Goal: Task Accomplishment & Management: Complete application form

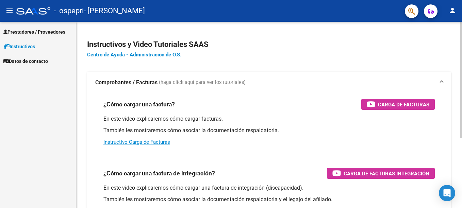
click at [219, 80] on span "(haga click aquí para ver los tutoriales)" at bounding box center [202, 82] width 87 height 7
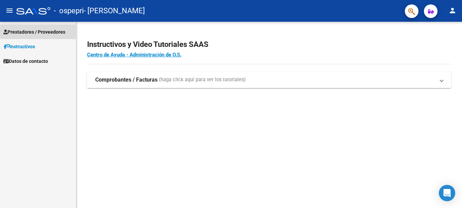
click at [54, 32] on span "Prestadores / Proveedores" at bounding box center [34, 31] width 62 height 7
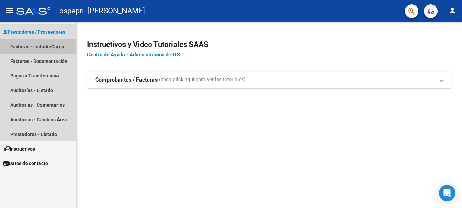
click at [52, 43] on link "Facturas - Listado/Carga" at bounding box center [38, 46] width 76 height 15
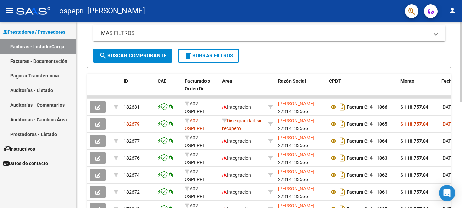
scroll to position [141, 0]
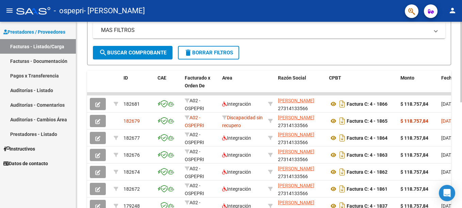
click at [462, 143] on html "menu - ospepri - [PERSON_NAME] person Prestadores / Proveedores Facturas - List…" at bounding box center [231, 104] width 462 height 208
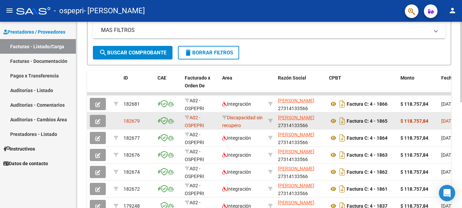
click at [134, 119] on span "182679" at bounding box center [131, 120] width 16 height 5
click at [99, 119] on icon "button" at bounding box center [97, 121] width 5 height 5
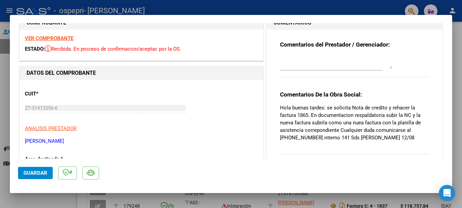
scroll to position [0, 0]
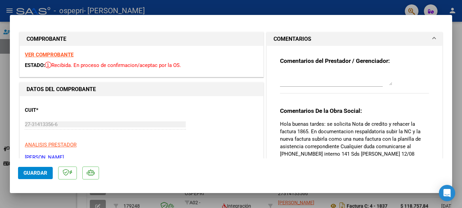
click at [43, 52] on strong "VER COMPROBANTE" at bounding box center [49, 55] width 49 height 6
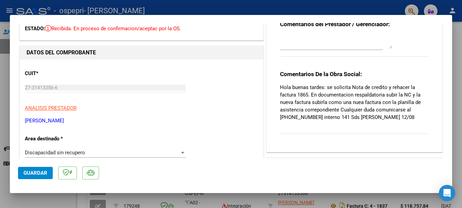
scroll to position [41, 0]
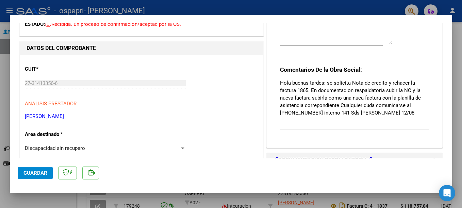
click at [378, 8] on div at bounding box center [231, 104] width 462 height 208
type input "$ 0,00"
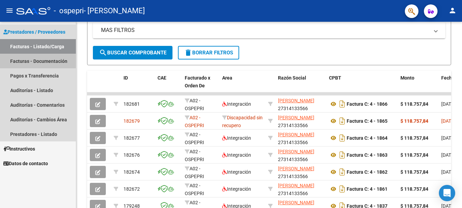
click at [35, 59] on link "Facturas - Documentación" at bounding box center [38, 61] width 76 height 15
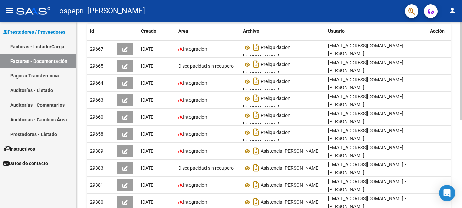
scroll to position [120, 0]
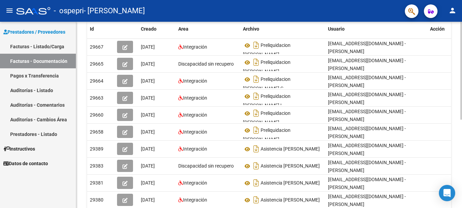
click at [462, 112] on html "menu - ospepri - [PERSON_NAME] person Prestadores / Proveedores Facturas - List…" at bounding box center [231, 104] width 462 height 208
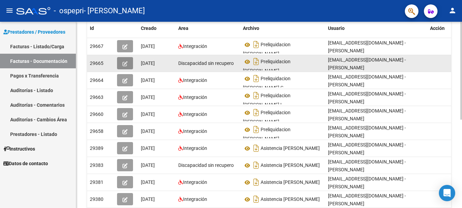
click at [127, 63] on icon "button" at bounding box center [124, 63] width 5 height 5
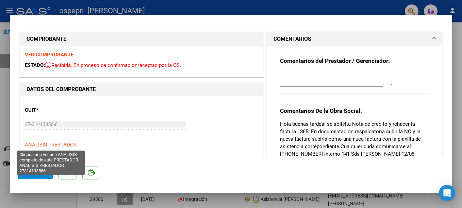
click at [67, 142] on span "ANALISIS PRESTADOR" at bounding box center [51, 145] width 52 height 6
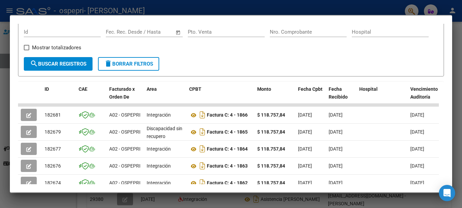
scroll to position [103, 0]
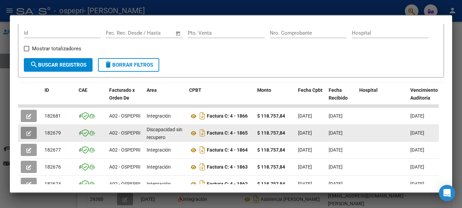
click at [26, 136] on icon "button" at bounding box center [28, 133] width 5 height 5
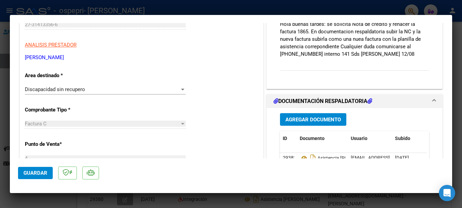
scroll to position [18, 0]
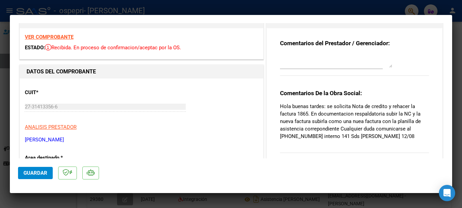
click at [360, 11] on div at bounding box center [231, 104] width 462 height 208
type input "$ 0,00"
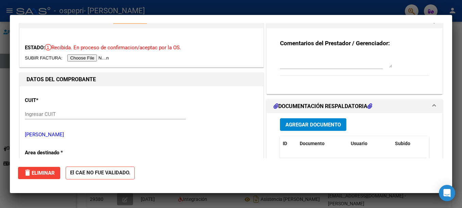
scroll to position [0, 0]
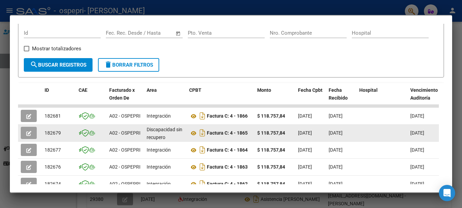
click at [263, 136] on strong "$ 118.757,84" at bounding box center [271, 132] width 28 height 5
click at [30, 136] on icon "button" at bounding box center [28, 133] width 5 height 5
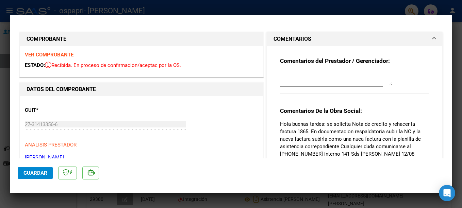
click at [266, 7] on div at bounding box center [231, 104] width 462 height 208
type input "$ 0,00"
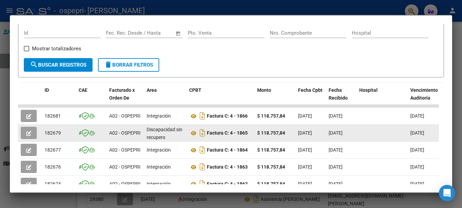
click at [28, 136] on icon "button" at bounding box center [28, 133] width 5 height 5
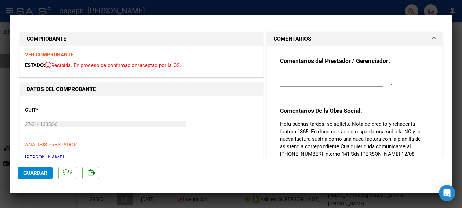
scroll to position [118, 0]
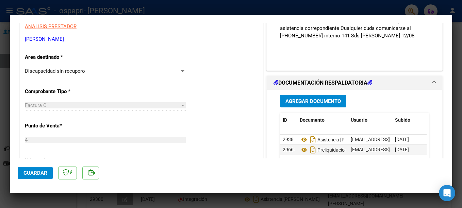
click at [293, 7] on div at bounding box center [231, 104] width 462 height 208
type input "$ 0,00"
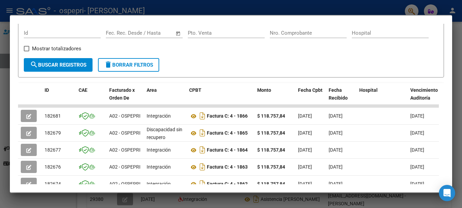
click at [457, 51] on div at bounding box center [231, 104] width 462 height 208
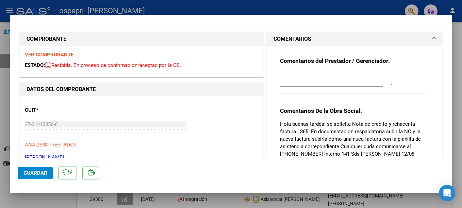
click at [214, 9] on div at bounding box center [231, 104] width 462 height 208
type input "$ 0,00"
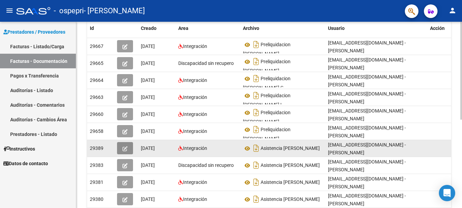
click at [129, 150] on button "button" at bounding box center [125, 148] width 16 height 12
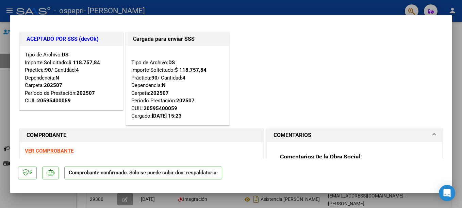
click at [303, 8] on div at bounding box center [231, 104] width 462 height 208
type input "$ 0,00"
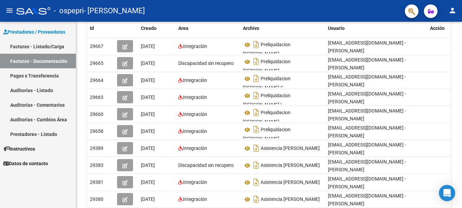
click at [53, 44] on link "Facturas - Listado/Carga" at bounding box center [38, 46] width 76 height 15
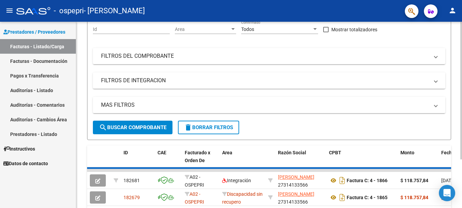
scroll to position [122, 0]
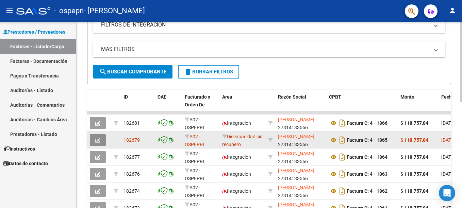
click at [97, 140] on icon "button" at bounding box center [97, 140] width 5 height 5
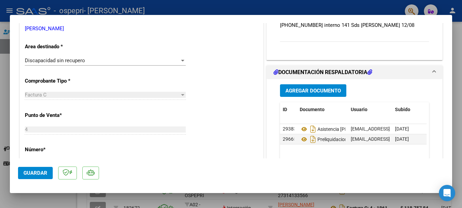
scroll to position [170, 0]
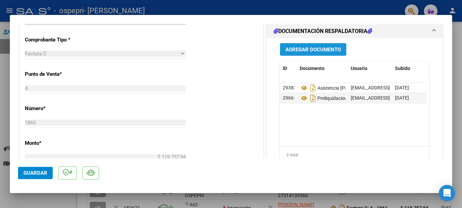
click at [318, 51] on span "Agregar Documento" at bounding box center [312, 50] width 55 height 6
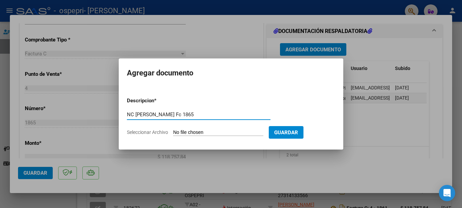
drag, startPoint x: 221, startPoint y: 115, endPoint x: 44, endPoint y: 98, distance: 177.8
click at [44, 98] on div "COMPROBANTE VER COMPROBANTE ESTADO: Recibida. En proceso de confirmacion/acepta…" at bounding box center [231, 104] width 462 height 208
type input "NC [PERSON_NAME] Fc 1865"
click at [239, 132] on input "Seleccionar Archivo" at bounding box center [218, 133] width 90 height 6
type input "C:\fakepath\27314133566_013_00004_00000154.pdf"
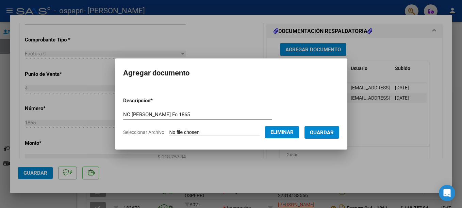
click at [334, 132] on span "Guardar" at bounding box center [322, 133] width 24 height 6
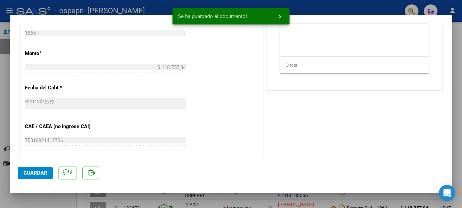
scroll to position [272, 0]
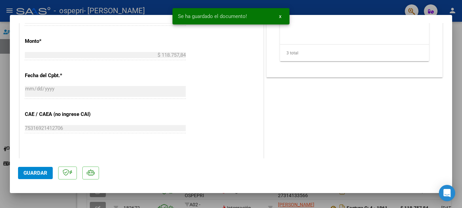
click at [33, 171] on span "Guardar" at bounding box center [35, 173] width 24 height 6
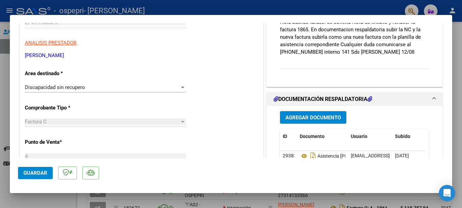
scroll to position [0, 0]
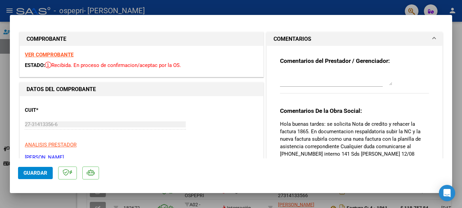
click at [255, 8] on div at bounding box center [231, 104] width 462 height 208
type input "$ 0,00"
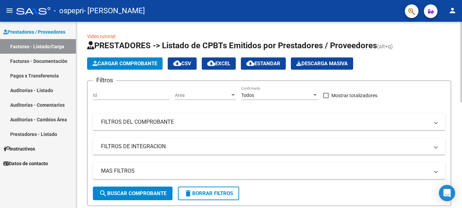
click at [113, 63] on span "Cargar Comprobante" at bounding box center [125, 64] width 65 height 6
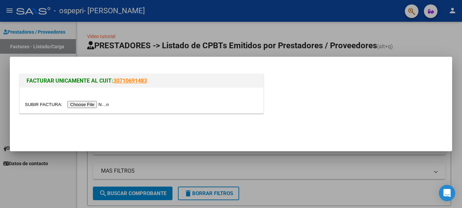
click at [85, 105] on input "file" at bounding box center [68, 104] width 86 height 7
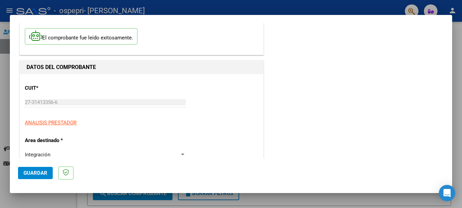
scroll to position [68, 0]
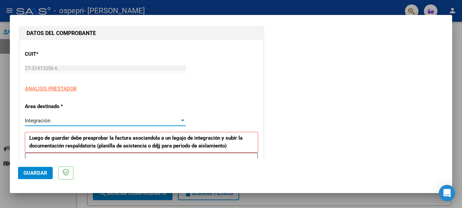
click at [133, 122] on div "Integración" at bounding box center [102, 121] width 155 height 6
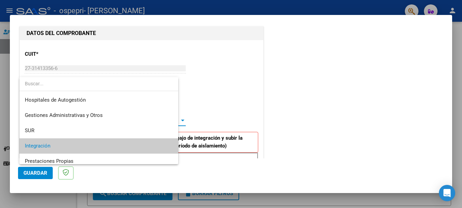
scroll to position [26, 0]
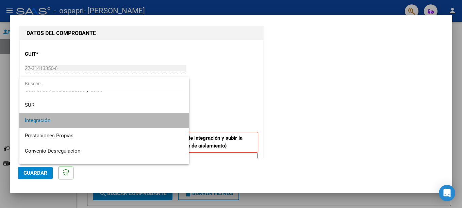
click at [133, 122] on span "Integración" at bounding box center [104, 120] width 159 height 15
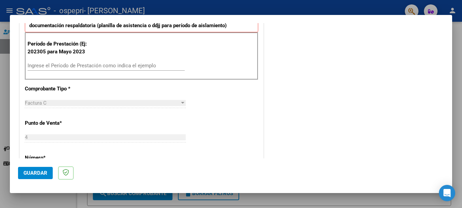
scroll to position [204, 0]
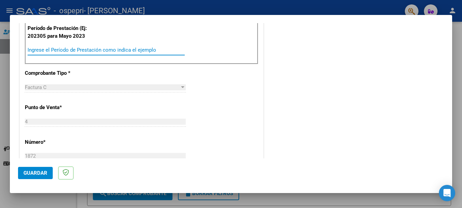
click at [83, 48] on input "Ingrese el Período de Prestación como indica el ejemplo" at bounding box center [106, 50] width 157 height 6
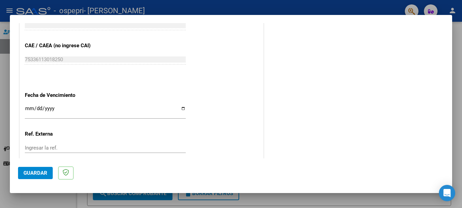
scroll to position [442, 0]
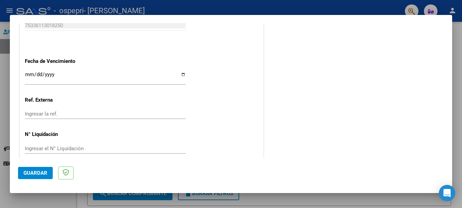
type input "202507"
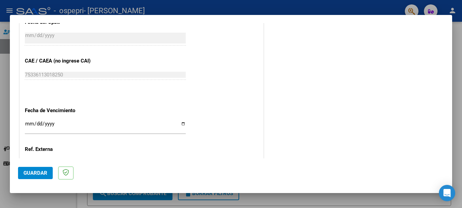
scroll to position [408, 0]
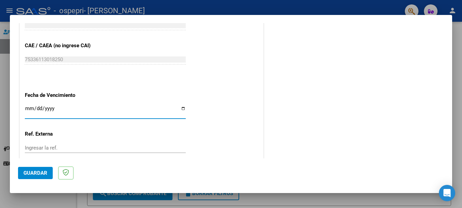
click at [25, 109] on input "Ingresar la fecha" at bounding box center [105, 111] width 161 height 11
type input "[DATE]"
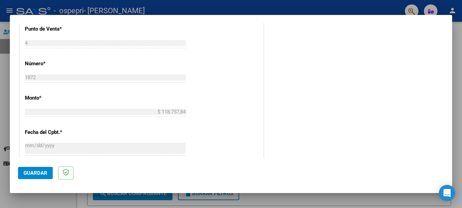
scroll to position [442, 0]
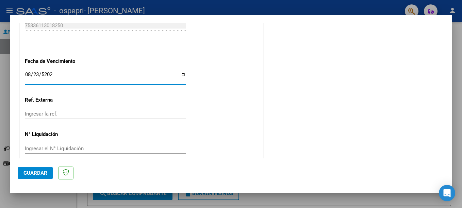
click at [31, 171] on span "Guardar" at bounding box center [35, 173] width 24 height 6
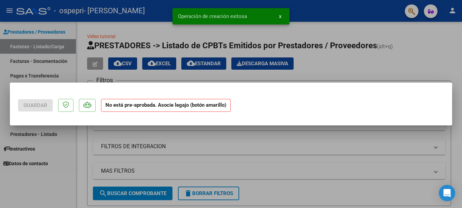
scroll to position [0, 0]
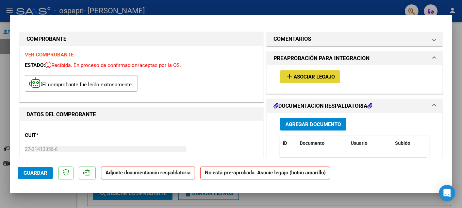
click at [313, 75] on span "Asociar Legajo" at bounding box center [314, 77] width 41 height 6
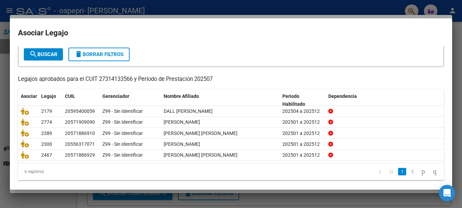
scroll to position [44, 0]
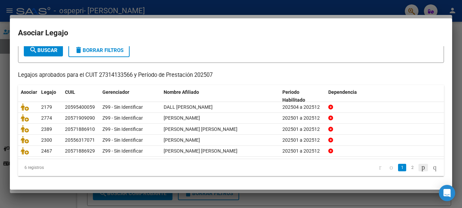
click at [421, 167] on icon "go to next page" at bounding box center [423, 167] width 5 height 8
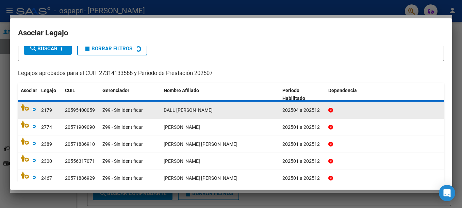
scroll to position [0, 0]
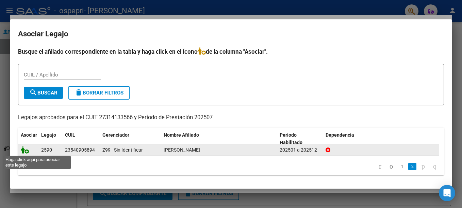
click at [25, 151] on icon at bounding box center [25, 149] width 8 height 7
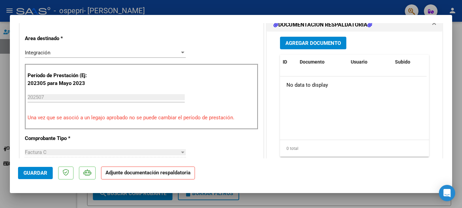
scroll to position [170, 0]
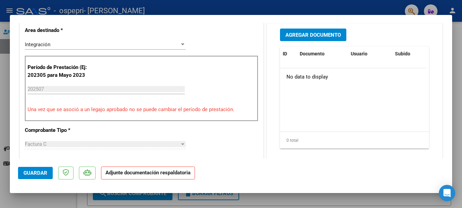
click at [318, 31] on button "Agregar Documento" at bounding box center [313, 35] width 66 height 13
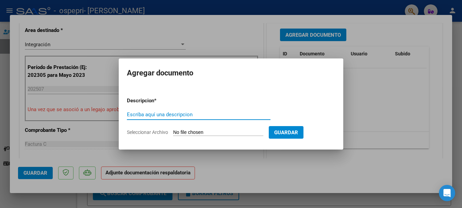
click at [197, 133] on input "Seleccionar Archivo" at bounding box center [218, 133] width 90 height 6
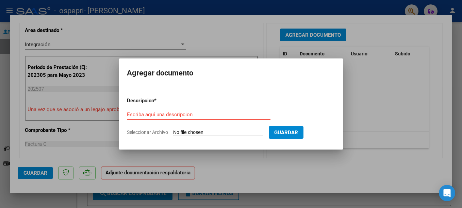
type input "C:\fakepath\Asistencia OSPEPRI [PERSON_NAME].pdf"
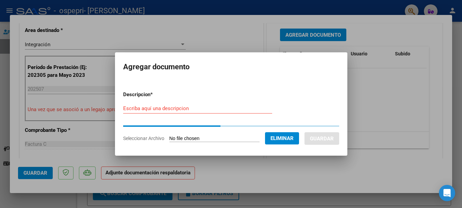
click at [123, 110] on input "Escriba aquí una descripcion" at bounding box center [197, 108] width 149 height 6
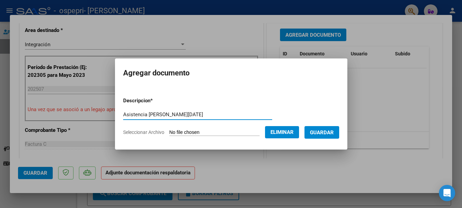
type input "Asistencia [PERSON_NAME][DATE]"
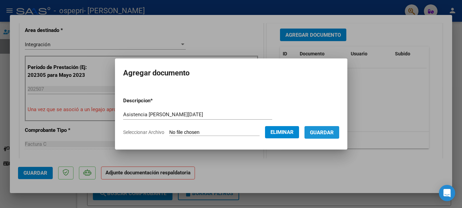
click at [334, 131] on span "Guardar" at bounding box center [322, 133] width 24 height 6
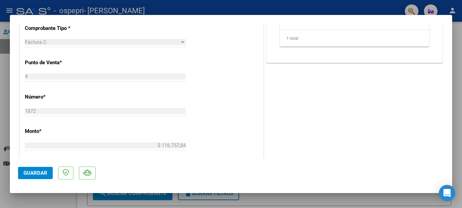
scroll to position [474, 0]
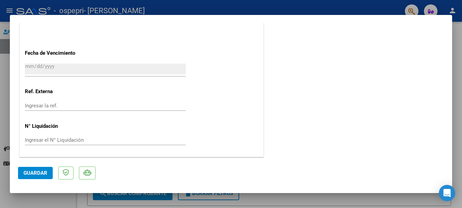
click at [37, 175] on span "Guardar" at bounding box center [35, 173] width 24 height 6
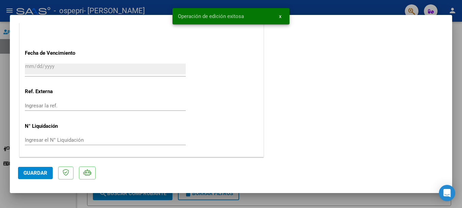
click at [366, 6] on div at bounding box center [231, 104] width 462 height 208
type input "$ 0,00"
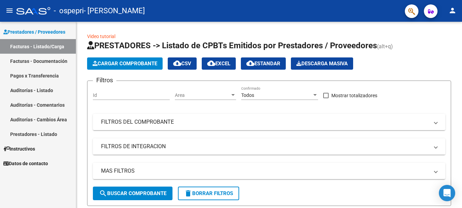
click at [47, 63] on link "Facturas - Documentación" at bounding box center [38, 61] width 76 height 15
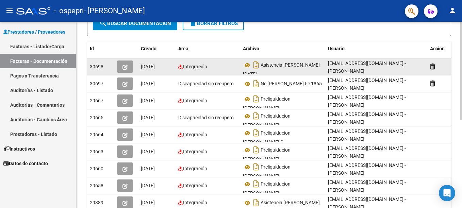
scroll to position [102, 0]
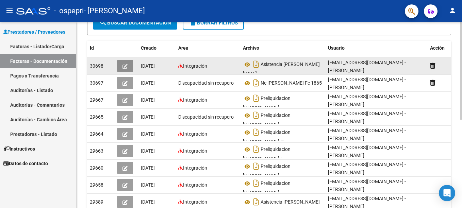
click at [124, 62] on button "button" at bounding box center [125, 66] width 16 height 12
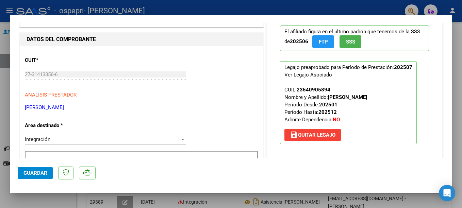
scroll to position [0, 0]
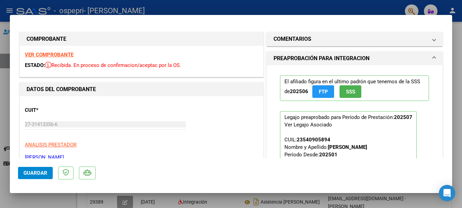
click at [362, 9] on div at bounding box center [231, 104] width 462 height 208
type input "$ 0,00"
